Goal: Information Seeking & Learning: Check status

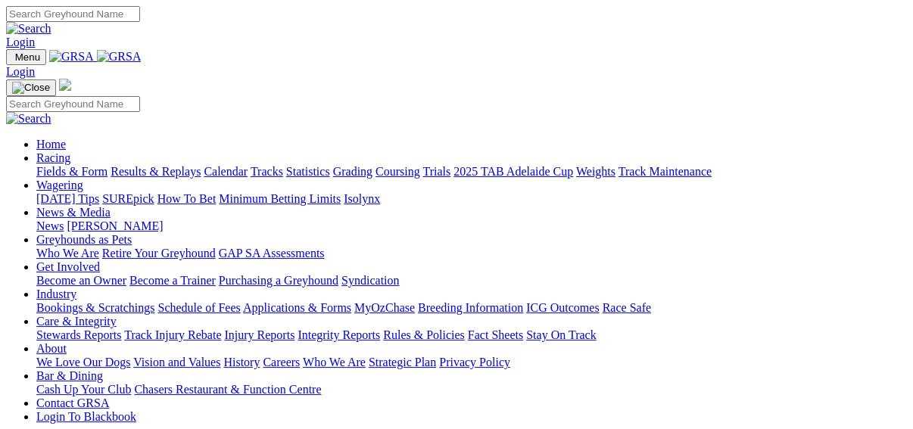
click at [162, 165] on link "Results & Replays" at bounding box center [156, 171] width 90 height 13
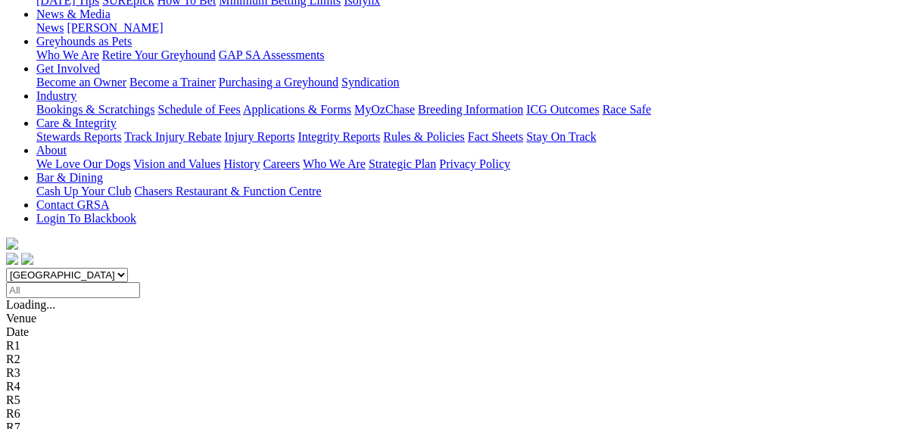
scroll to position [121, 0]
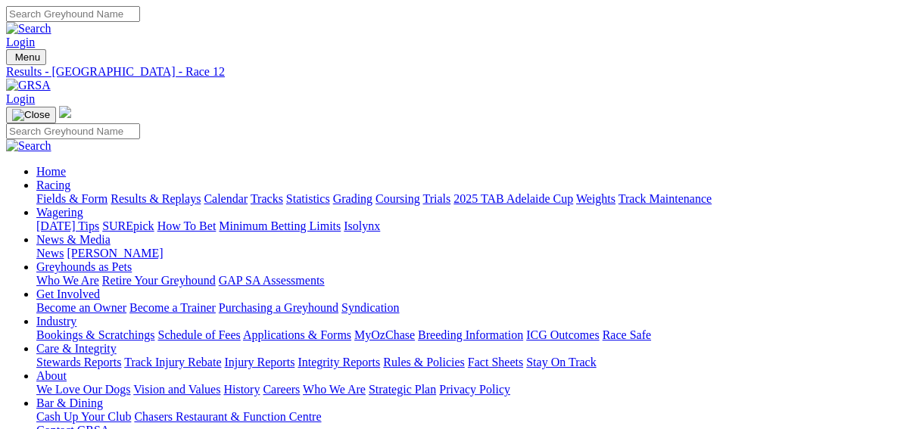
scroll to position [121, 0]
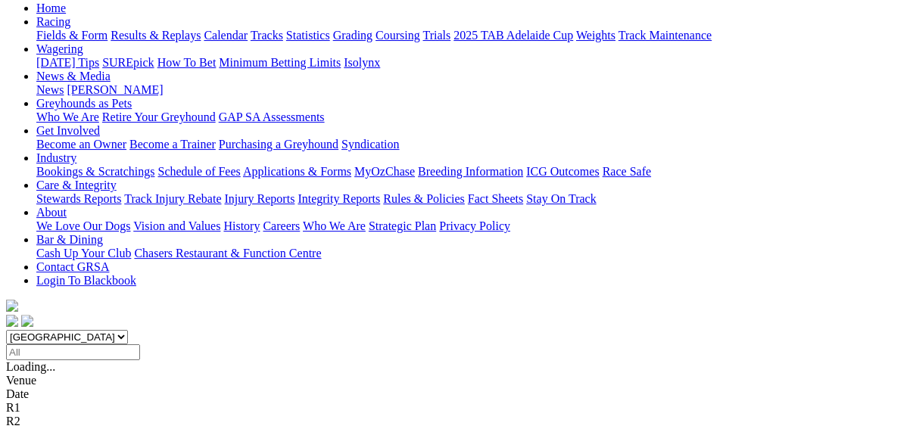
scroll to position [182, 0]
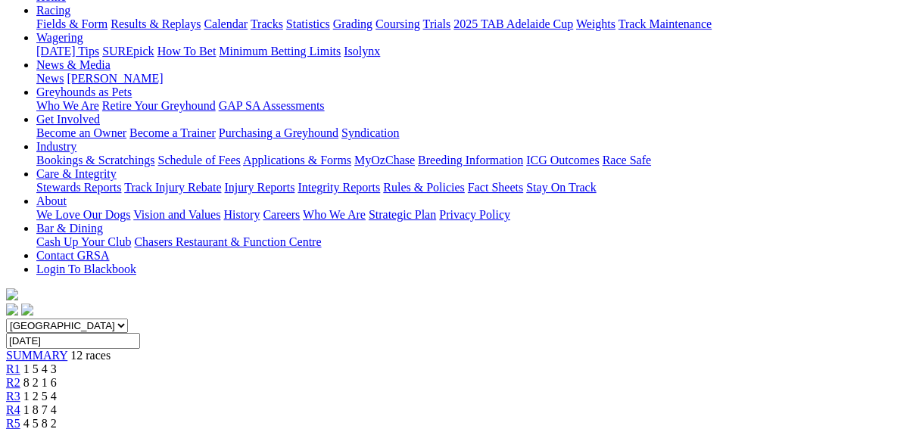
scroll to position [182, 0]
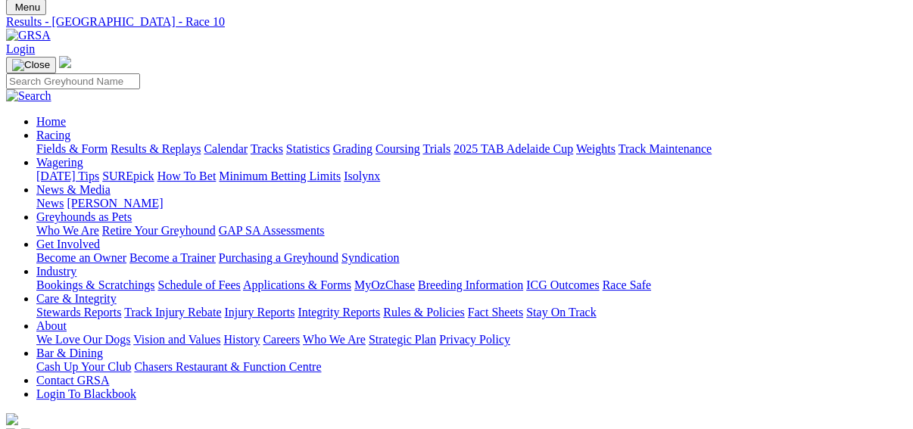
scroll to position [182, 0]
